Goal: Find contact information: Find contact information

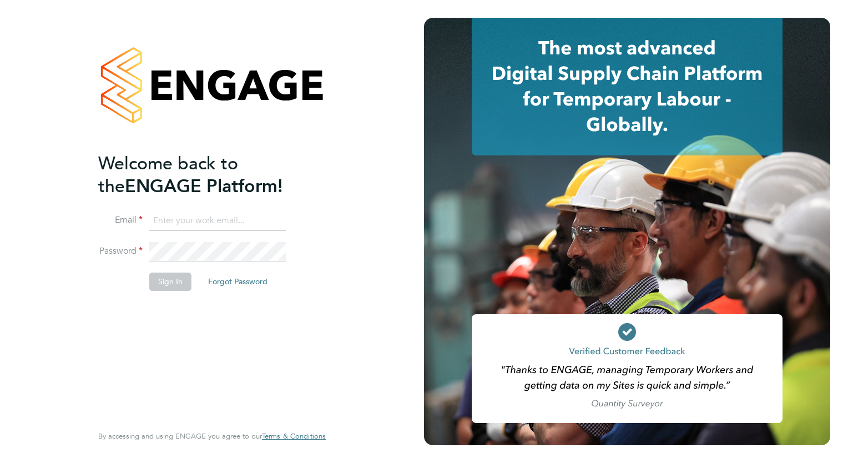
type input "megan.westlotorn@alliancemsp.co.uk"
click at [160, 286] on button "Sign In" at bounding box center [170, 282] width 42 height 18
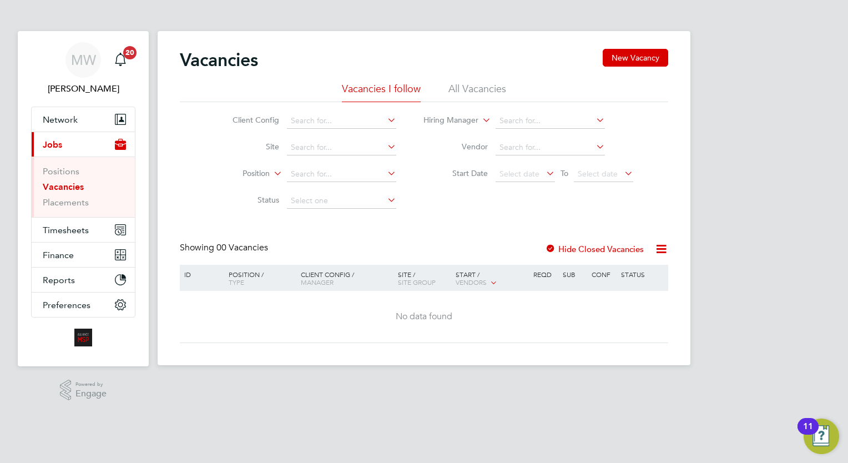
click at [62, 208] on li "Placements" at bounding box center [84, 202] width 83 height 11
click at [71, 202] on link "Placements" at bounding box center [66, 202] width 46 height 11
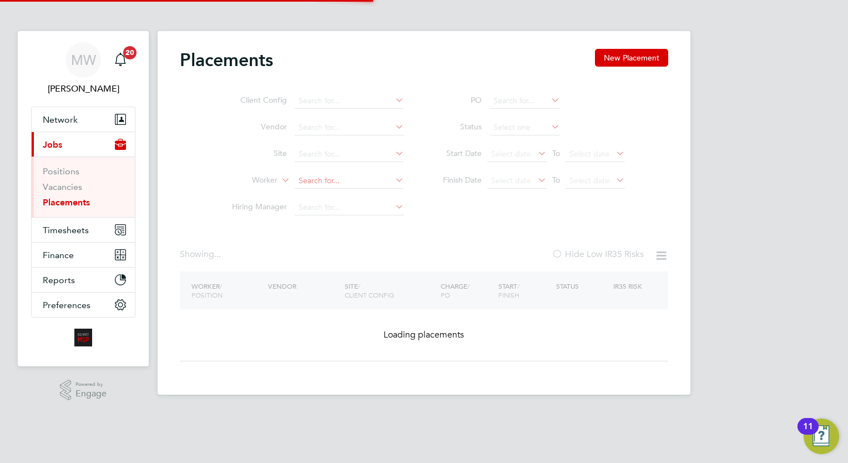
click at [319, 189] on input at bounding box center [349, 181] width 109 height 16
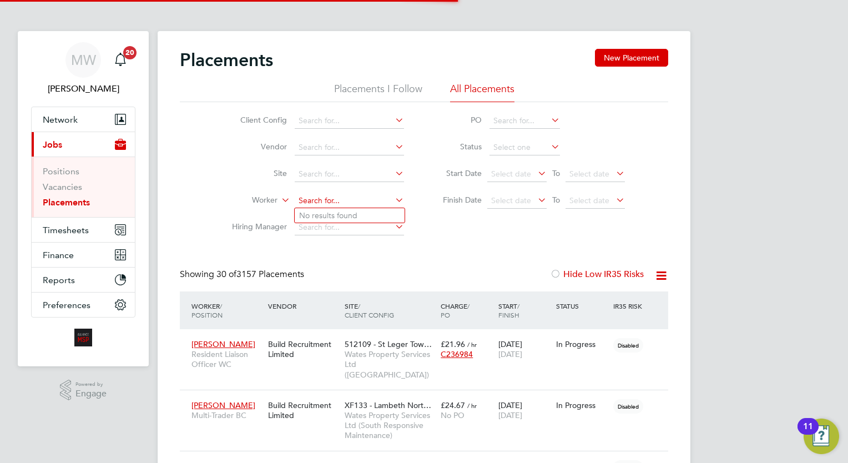
paste input "[PERSON_NAME]"
click at [328, 213] on li "Ben jamin Olayiwola" at bounding box center [350, 215] width 110 height 15
type input "Benjamin Olayiwola"
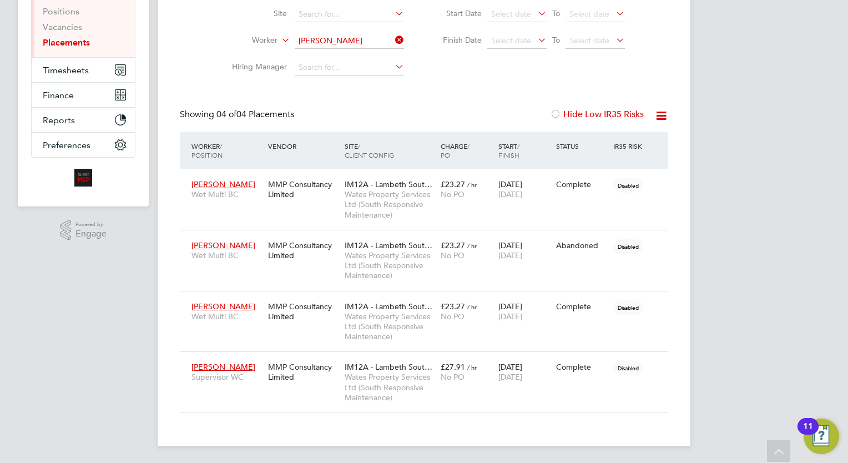
click at [393, 37] on icon at bounding box center [393, 40] width 0 height 16
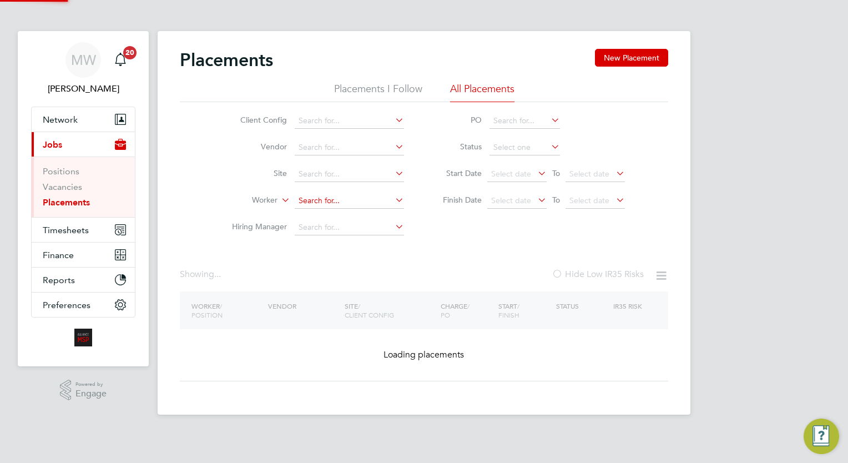
click at [316, 200] on input at bounding box center [349, 201] width 109 height 16
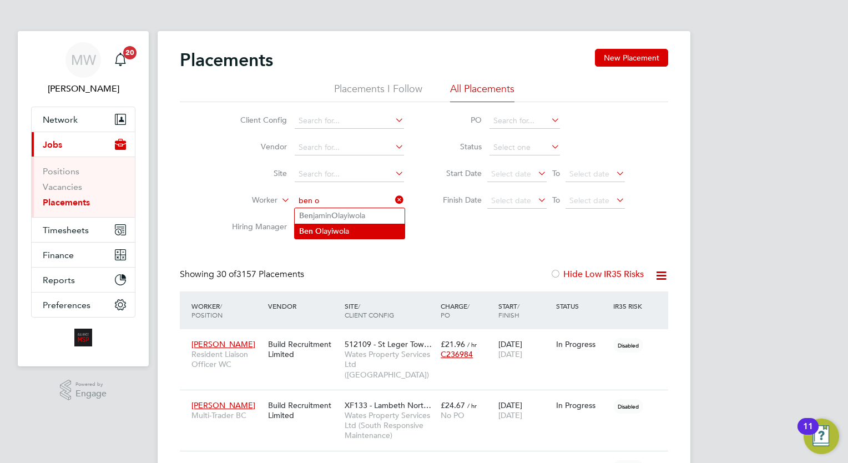
click at [349, 228] on li "Ben O layiwola" at bounding box center [350, 231] width 110 height 15
type input "[PERSON_NAME]"
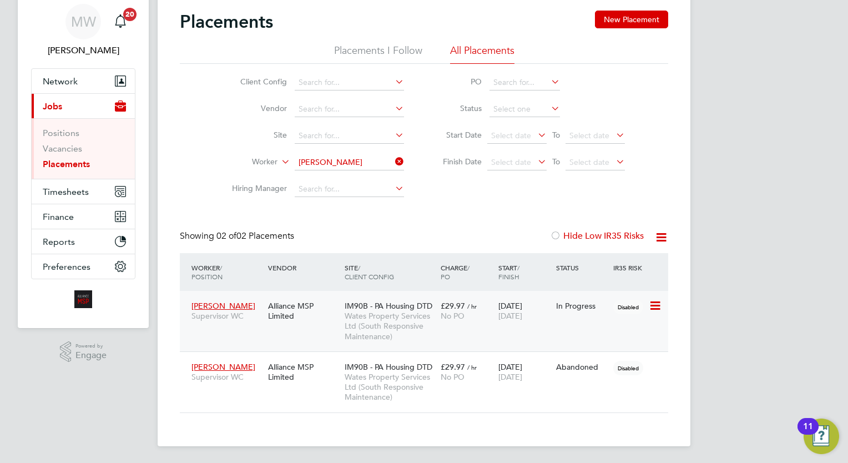
click at [411, 314] on span "Wates Property Services Ltd (South Responsive Maintenance)" at bounding box center [390, 326] width 90 height 31
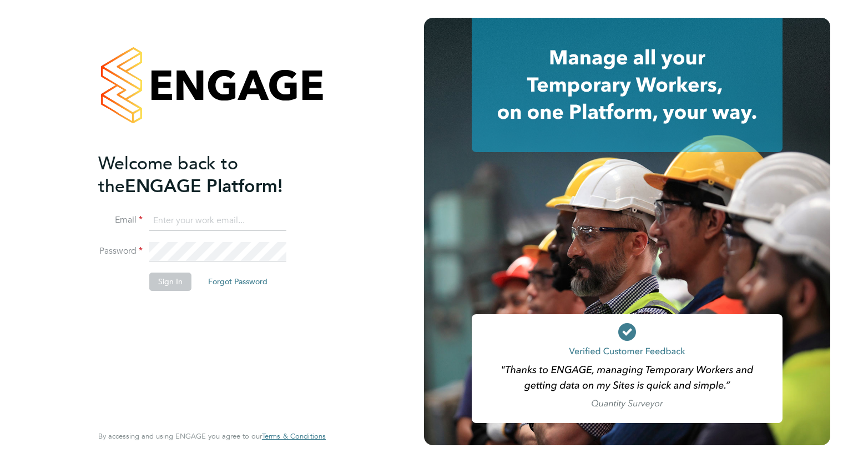
type input "wates@alliance-msp.co.uk"
click at [170, 281] on button "Sign In" at bounding box center [170, 282] width 42 height 18
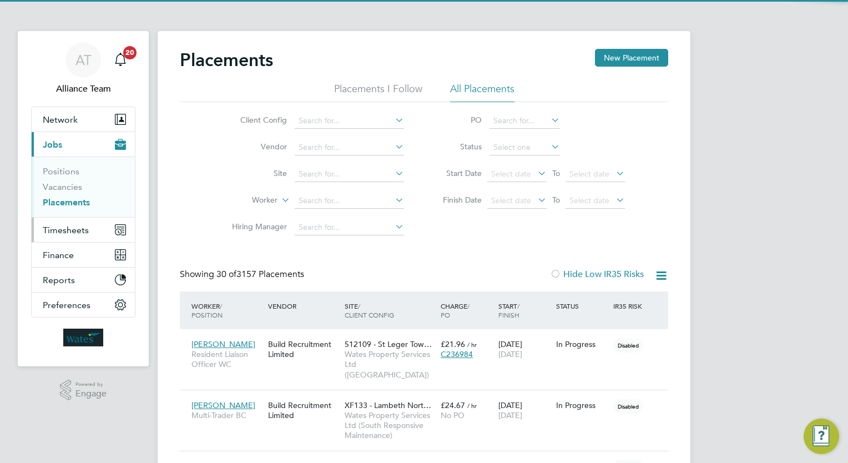
drag, startPoint x: 94, startPoint y: 239, endPoint x: 85, endPoint y: 229, distance: 13.0
click at [93, 239] on button "Timesheets" at bounding box center [83, 230] width 103 height 24
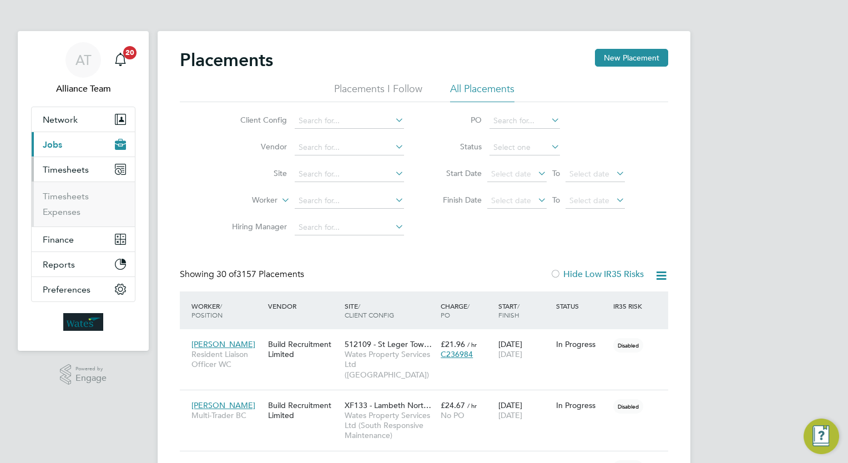
click at [82, 185] on ul "Timesheets Expenses" at bounding box center [83, 204] width 103 height 45
click at [81, 191] on link "Timesheets" at bounding box center [66, 196] width 46 height 11
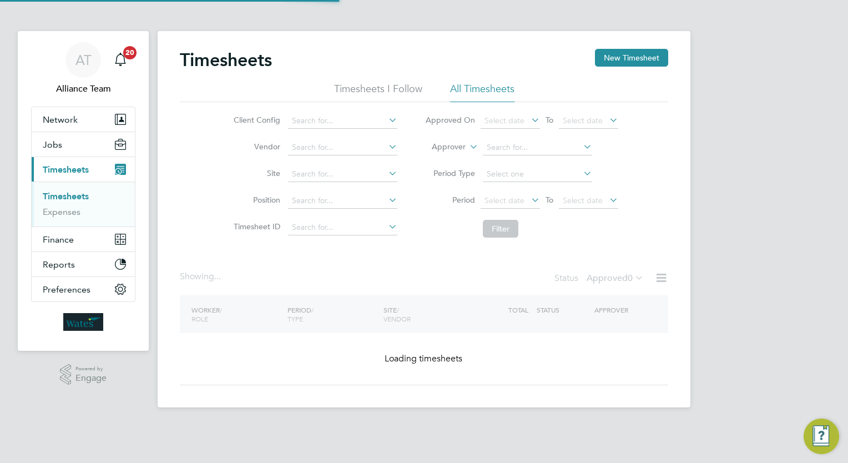
click at [444, 152] on label "Approver" at bounding box center [441, 147] width 50 height 11
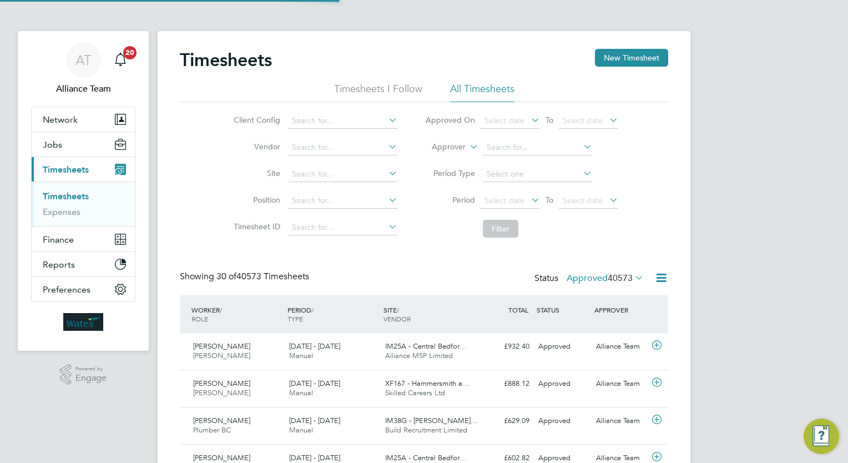
click at [451, 149] on label "Approver" at bounding box center [441, 147] width 50 height 11
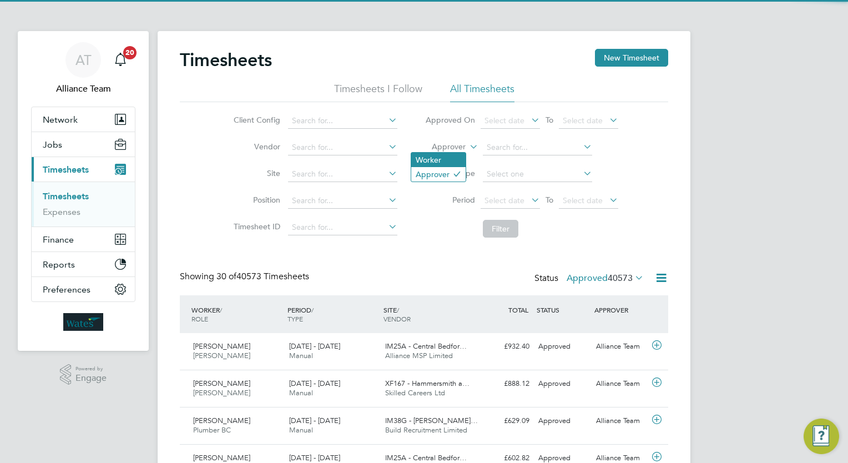
click at [441, 158] on li "Worker" at bounding box center [438, 160] width 54 height 14
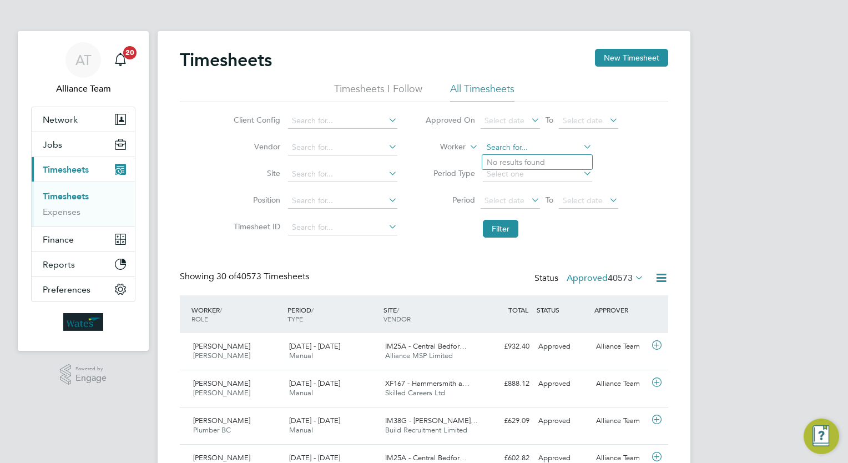
click at [525, 152] on input at bounding box center [537, 148] width 109 height 16
paste input "[PERSON_NAME]"
click at [538, 165] on b "Olayiwola" at bounding box center [537, 162] width 37 height 9
type input "Benjamin Olayiwola"
click at [504, 223] on button "Filter" at bounding box center [501, 229] width 36 height 18
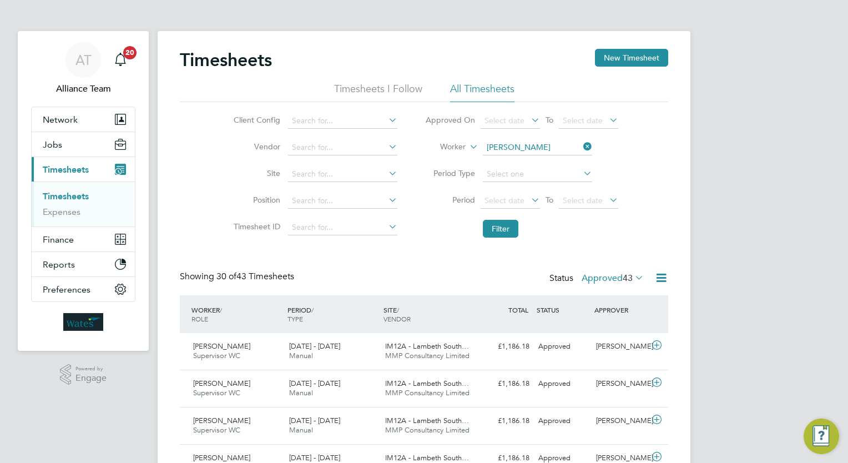
click at [581, 150] on icon at bounding box center [581, 147] width 0 height 16
click at [548, 150] on input at bounding box center [537, 148] width 109 height 16
click at [552, 155] on li "Luke Mac gabhann" at bounding box center [543, 162] width 122 height 15
type input "Luke Macgabhann"
click at [500, 232] on button "Filter" at bounding box center [501, 229] width 36 height 18
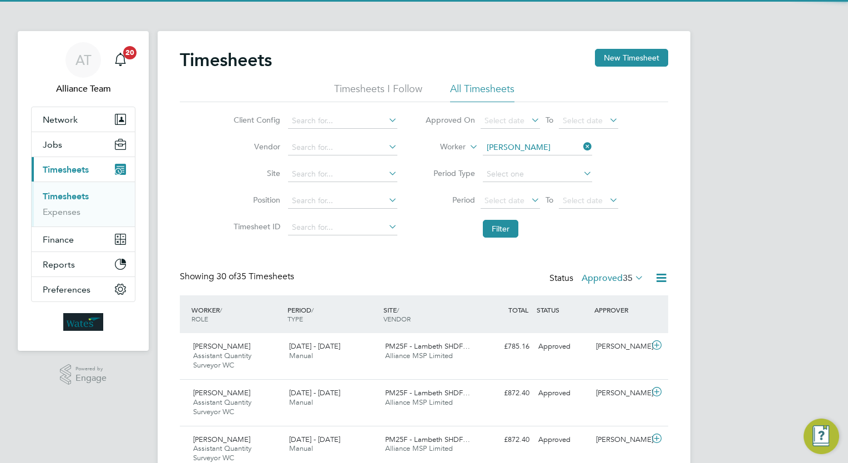
scroll to position [37, 97]
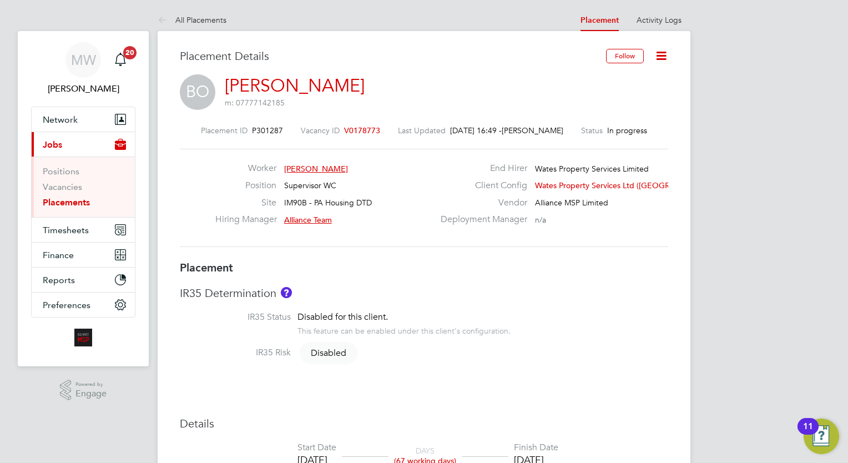
click at [319, 85] on link "[PERSON_NAME]" at bounding box center [295, 86] width 140 height 22
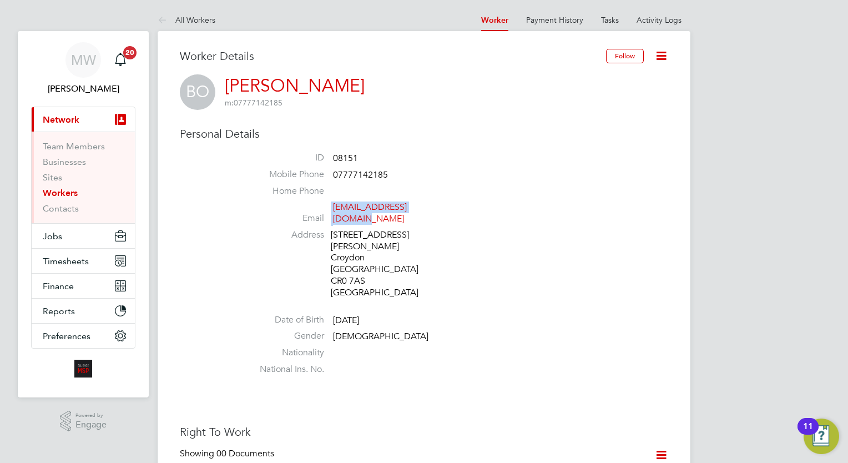
drag, startPoint x: 462, startPoint y: 208, endPoint x: 318, endPoint y: 207, distance: 144.9
click at [318, 207] on li "Email [EMAIL_ADDRESS][DOMAIN_NAME]" at bounding box center [457, 215] width 422 height 27
copy li "[EMAIL_ADDRESS][DOMAIN_NAME]"
click at [442, 184] on li "Mobile Phone [PHONE_NUMBER]" at bounding box center [457, 177] width 422 height 17
